Goal: Communication & Community: Participate in discussion

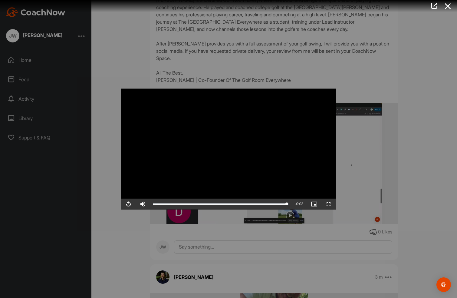
click at [140, 69] on div at bounding box center [228, 149] width 457 height 298
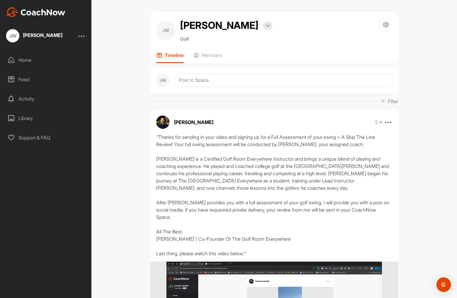
click at [24, 61] on div "Home" at bounding box center [45, 59] width 85 height 15
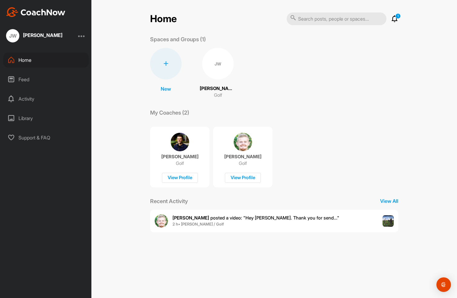
click at [265, 218] on span "[PERSON_NAME] posted a video : " Hey [PERSON_NAME]. Thank you for send... "" at bounding box center [256, 218] width 167 height 6
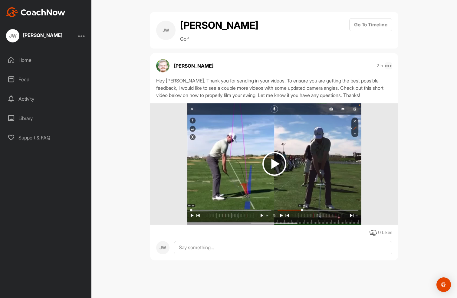
click at [389, 67] on icon at bounding box center [388, 65] width 7 height 7
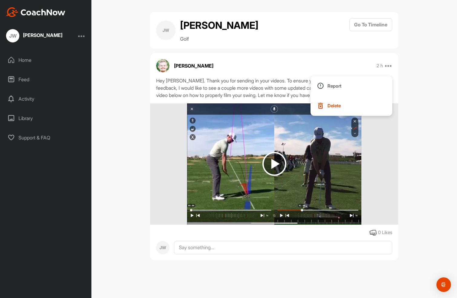
click at [343, 63] on div "[PERSON_NAME] 2 h Report Delete" at bounding box center [274, 65] width 248 height 13
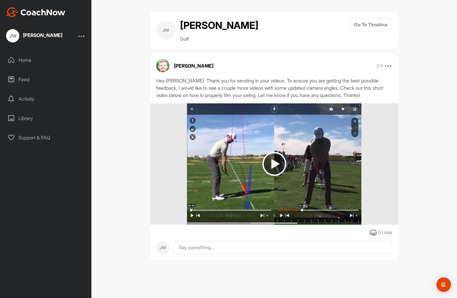
click at [272, 160] on img at bounding box center [275, 164] width 24 height 24
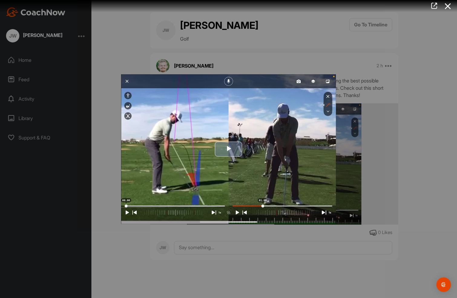
click at [229, 149] on span "Video Player" at bounding box center [229, 149] width 0 height 0
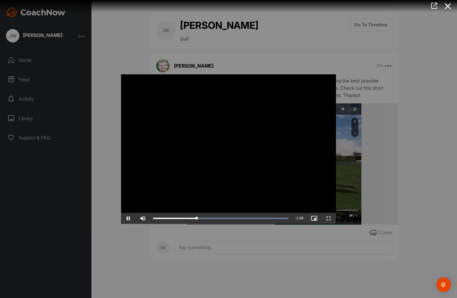
click at [128, 218] on span "Video Player" at bounding box center [128, 218] width 15 height 0
